Goal: Task Accomplishment & Management: Use online tool/utility

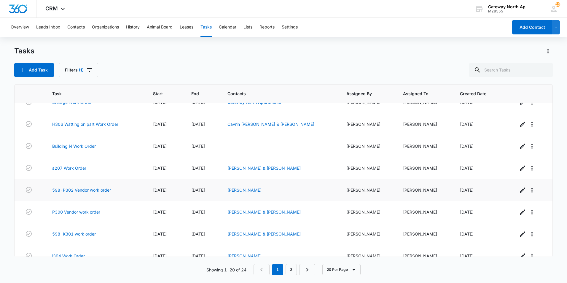
scroll to position [119, 0]
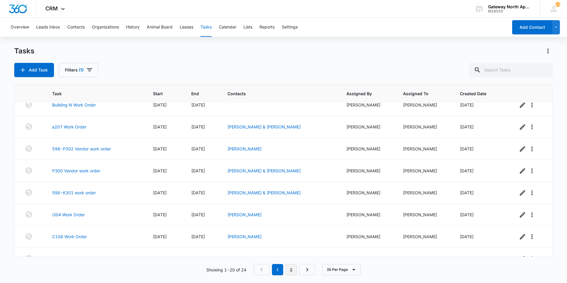
click at [293, 267] on link "2" at bounding box center [291, 269] width 11 height 11
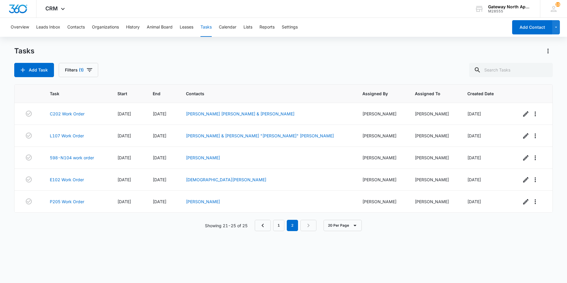
scroll to position [0, 0]
click at [78, 179] on link "E102 Work Order" at bounding box center [67, 180] width 34 height 6
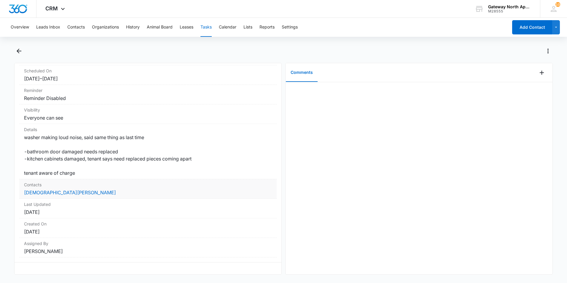
scroll to position [78, 0]
click at [39, 190] on link "[DEMOGRAPHIC_DATA][PERSON_NAME]" at bounding box center [70, 193] width 92 height 6
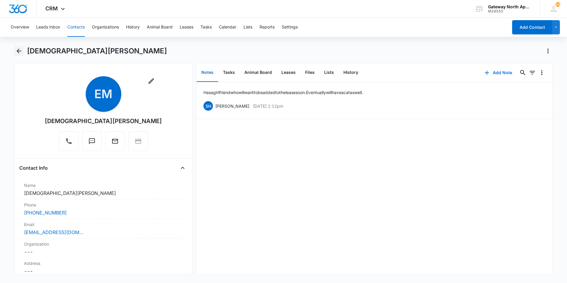
click at [19, 51] on icon "Back" at bounding box center [18, 50] width 7 height 7
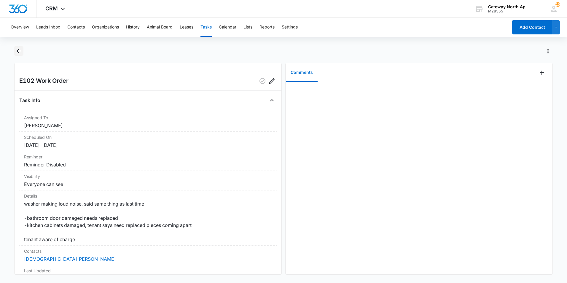
click at [18, 50] on icon "Back" at bounding box center [19, 51] width 5 height 5
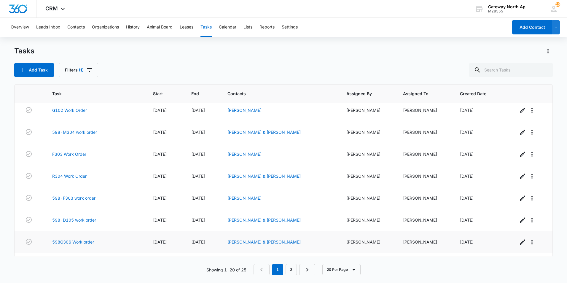
scroll to position [285, 0]
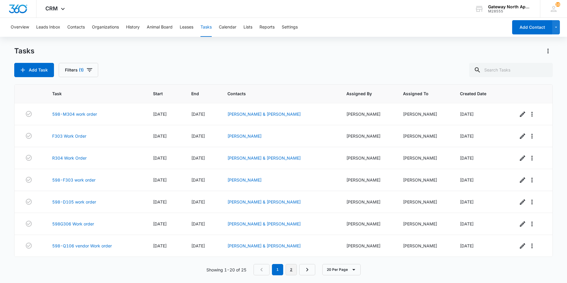
click at [289, 271] on link "2" at bounding box center [291, 269] width 11 height 11
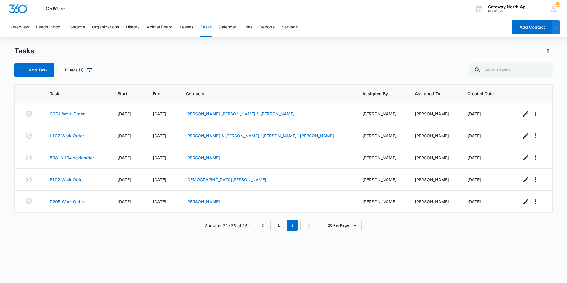
scroll to position [0, 0]
click at [69, 157] on link "598-N104 work order" at bounding box center [72, 158] width 44 height 6
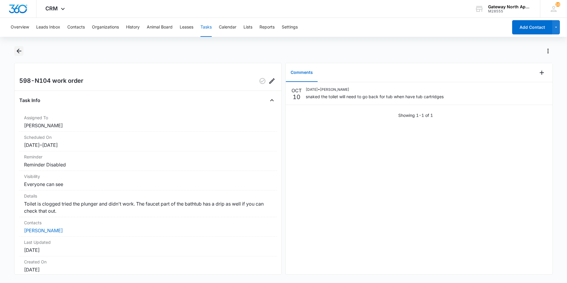
click at [20, 51] on icon "Back" at bounding box center [19, 51] width 5 height 5
